Goal: Transaction & Acquisition: Purchase product/service

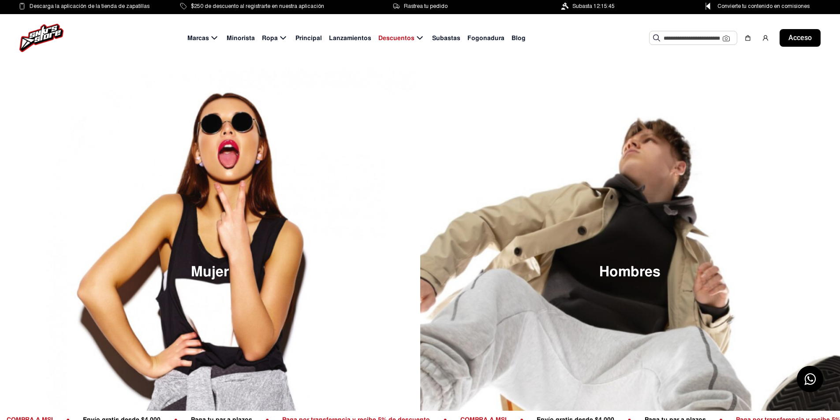
click at [354, 36] on font "Lanzamientos" at bounding box center [350, 38] width 42 height 8
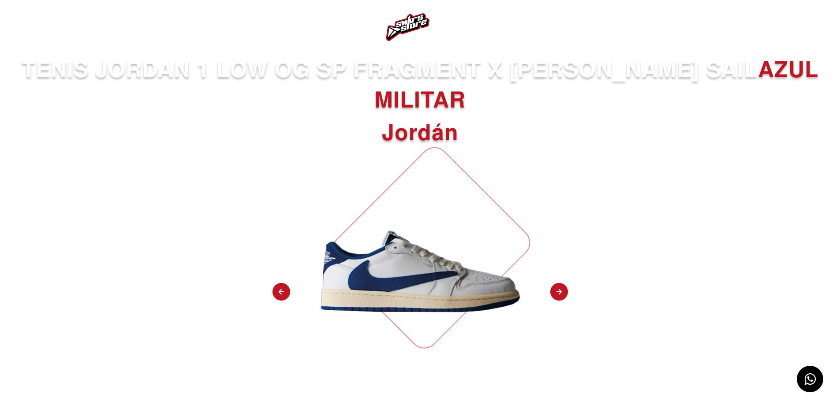
click at [562, 296] on img at bounding box center [559, 292] width 18 height 19
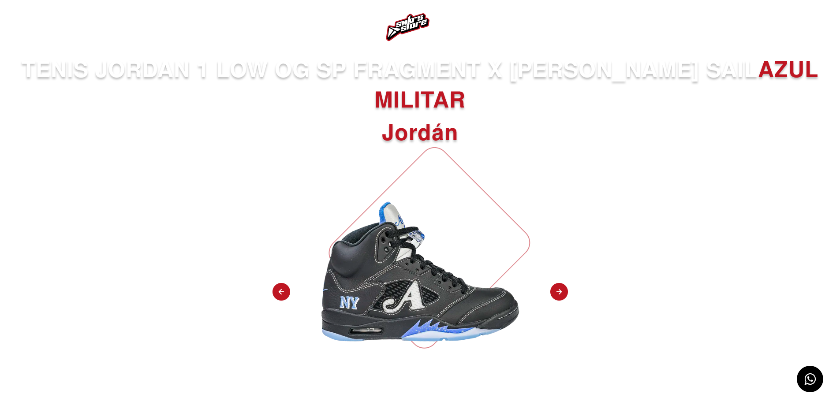
click at [562, 296] on img at bounding box center [559, 292] width 18 height 19
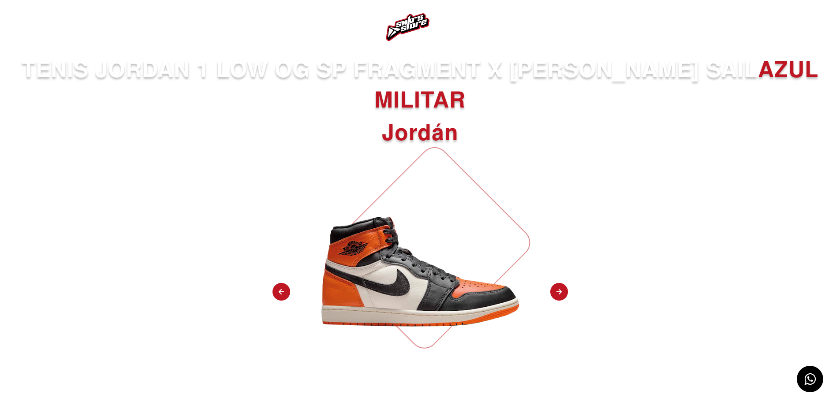
click at [562, 296] on img at bounding box center [559, 292] width 18 height 19
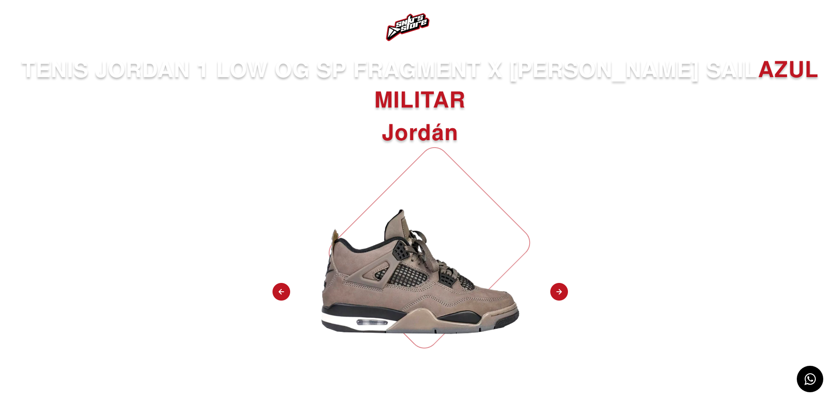
click at [562, 296] on img at bounding box center [559, 292] width 18 height 19
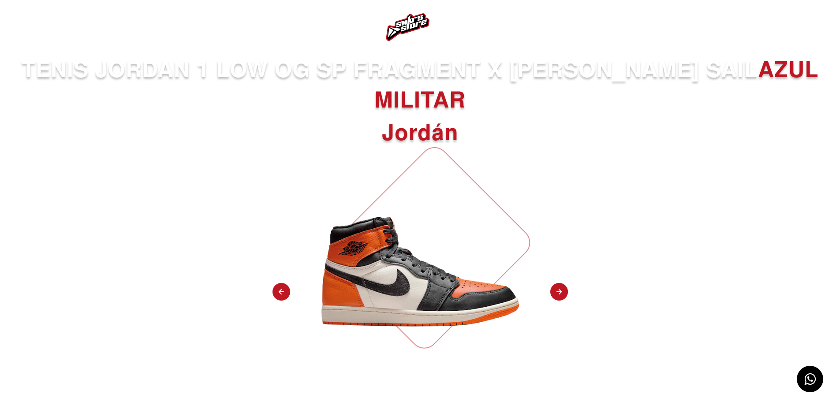
click at [562, 296] on img at bounding box center [559, 292] width 18 height 19
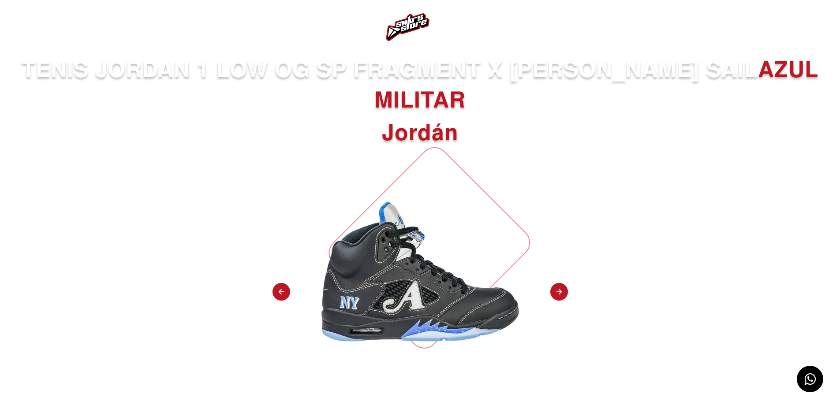
click at [562, 296] on img at bounding box center [559, 292] width 18 height 19
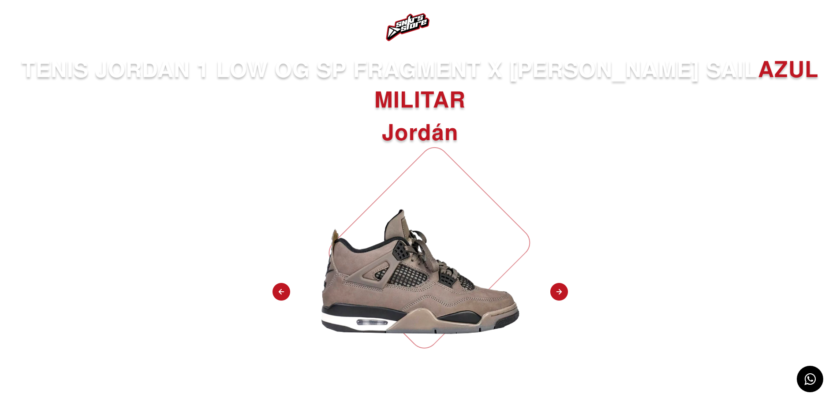
click at [562, 296] on img at bounding box center [559, 292] width 18 height 19
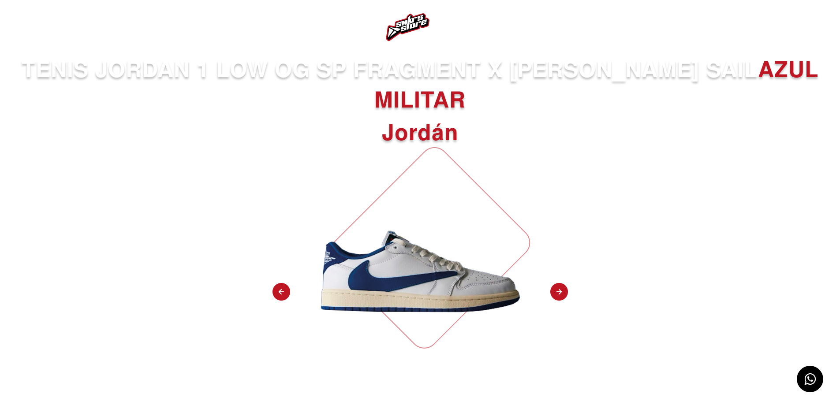
click at [562, 296] on img at bounding box center [559, 292] width 18 height 19
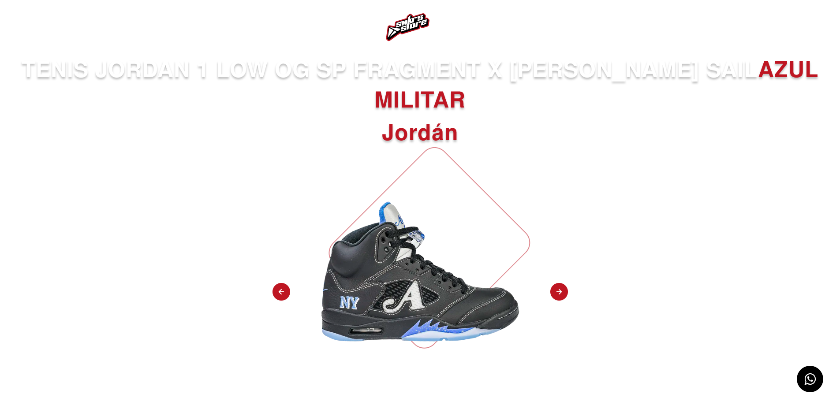
select select "**"
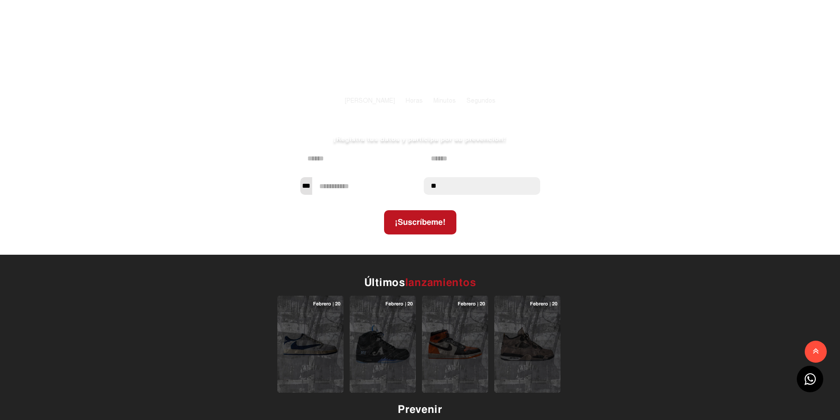
scroll to position [397, 0]
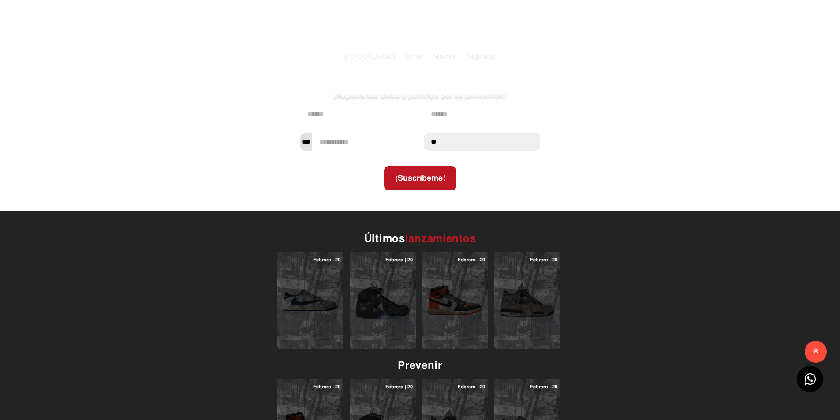
click at [458, 294] on img at bounding box center [455, 300] width 56 height 56
click at [461, 304] on img at bounding box center [455, 300] width 56 height 56
click at [391, 299] on img at bounding box center [382, 300] width 56 height 56
click at [309, 288] on img at bounding box center [310, 300] width 56 height 56
click at [375, 290] on img at bounding box center [382, 300] width 56 height 56
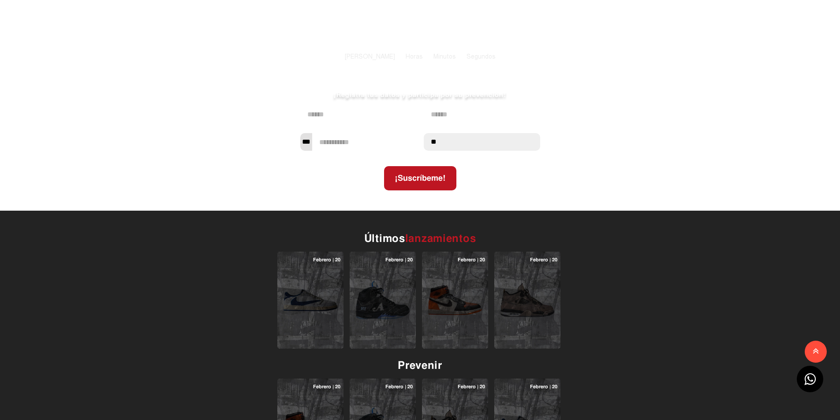
click at [451, 308] on img at bounding box center [455, 300] width 56 height 56
click at [531, 307] on img at bounding box center [527, 300] width 56 height 56
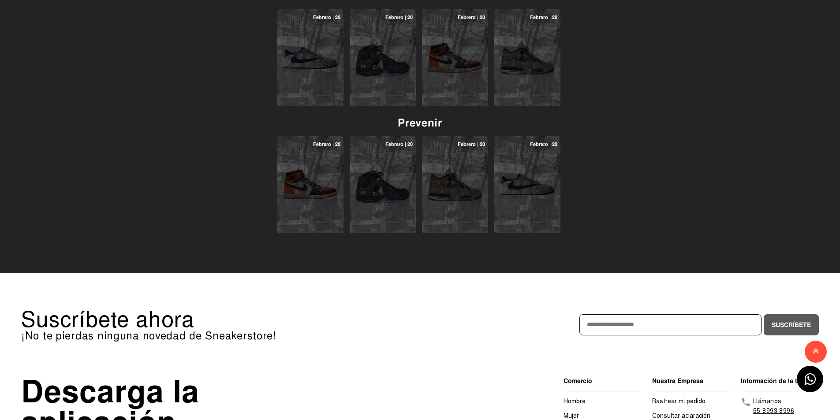
scroll to position [661, 0]
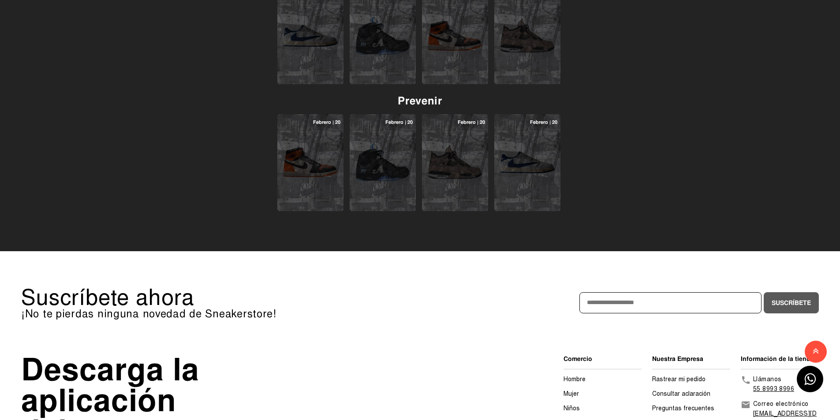
click at [325, 162] on img at bounding box center [310, 162] width 56 height 56
click at [449, 158] on img at bounding box center [455, 162] width 56 height 56
click at [548, 184] on img at bounding box center [527, 162] width 56 height 56
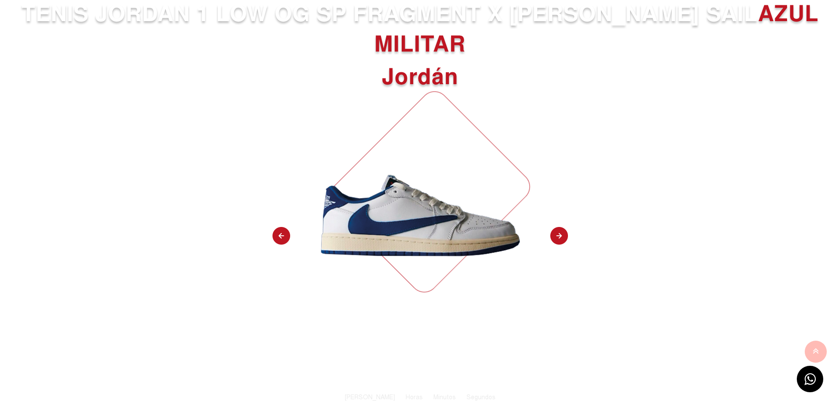
scroll to position [0, 0]
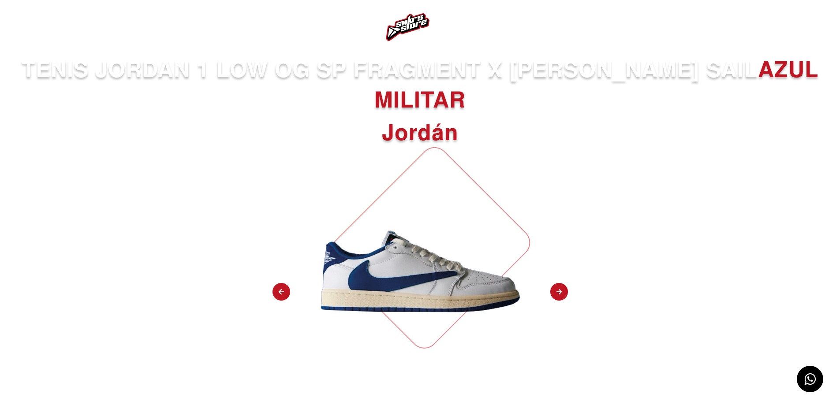
click at [23, 26] on img at bounding box center [23, 27] width 11 height 11
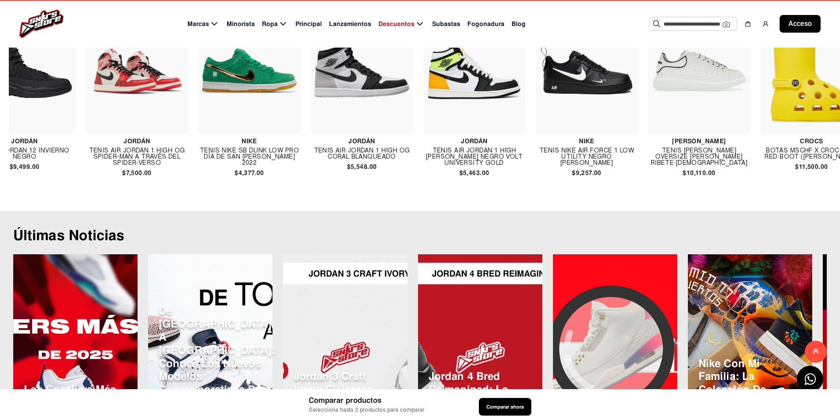
scroll to position [0, 1164]
